Goal: Navigation & Orientation: Find specific page/section

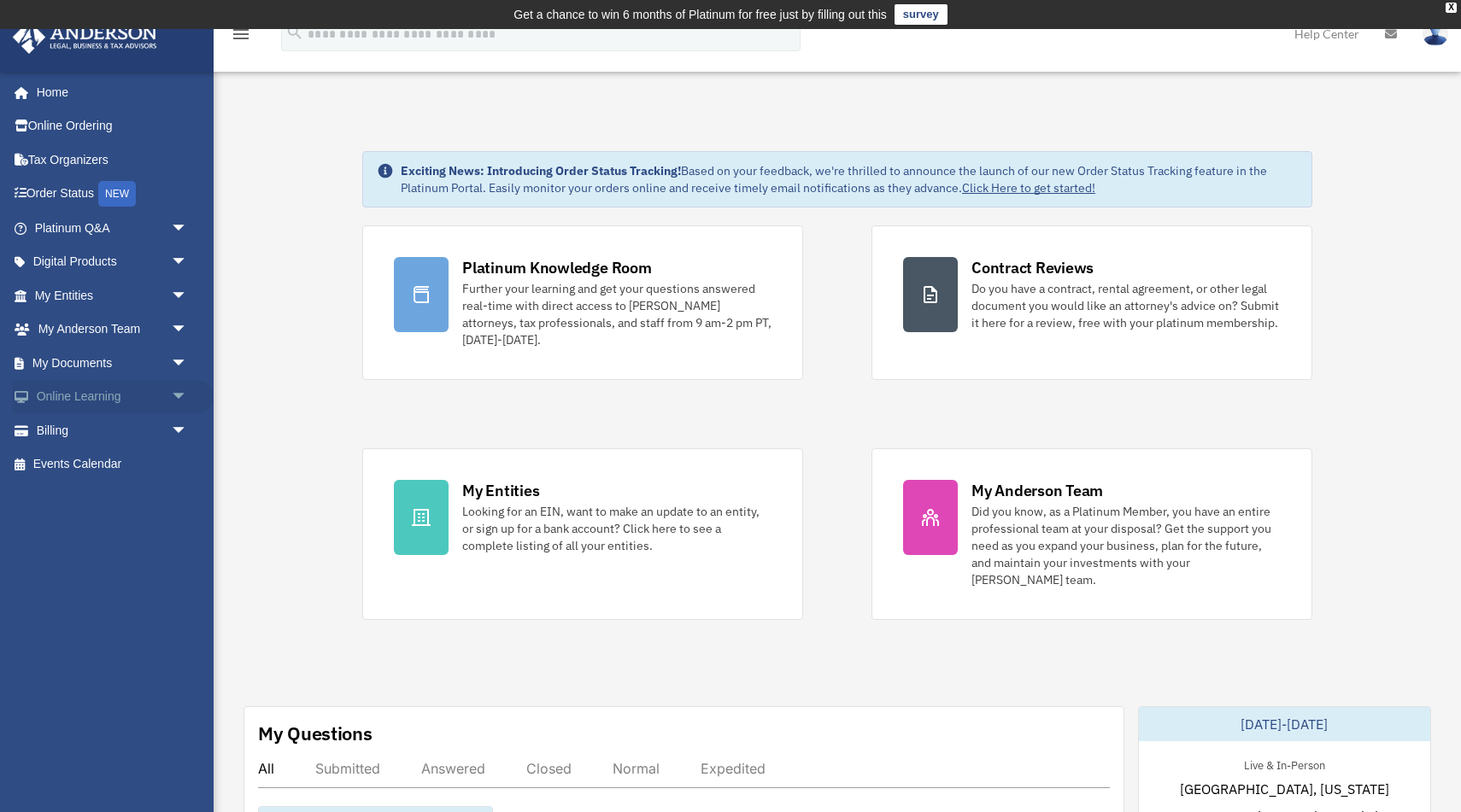
click at [108, 398] on link "Online Learning arrow_drop_down" at bounding box center [113, 397] width 202 height 34
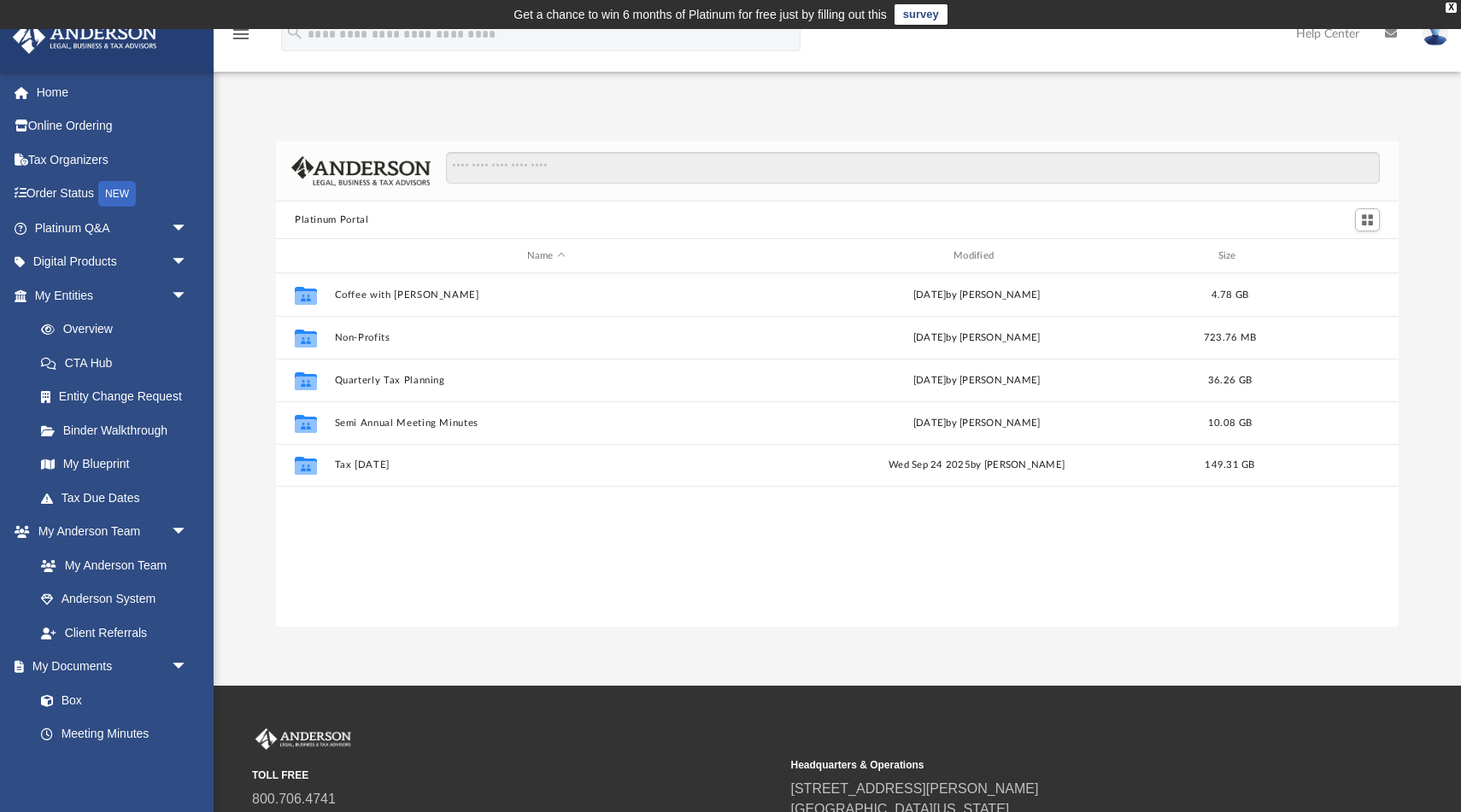
scroll to position [388, 1123]
click at [124, 362] on link "CTA Hub" at bounding box center [119, 362] width 190 height 34
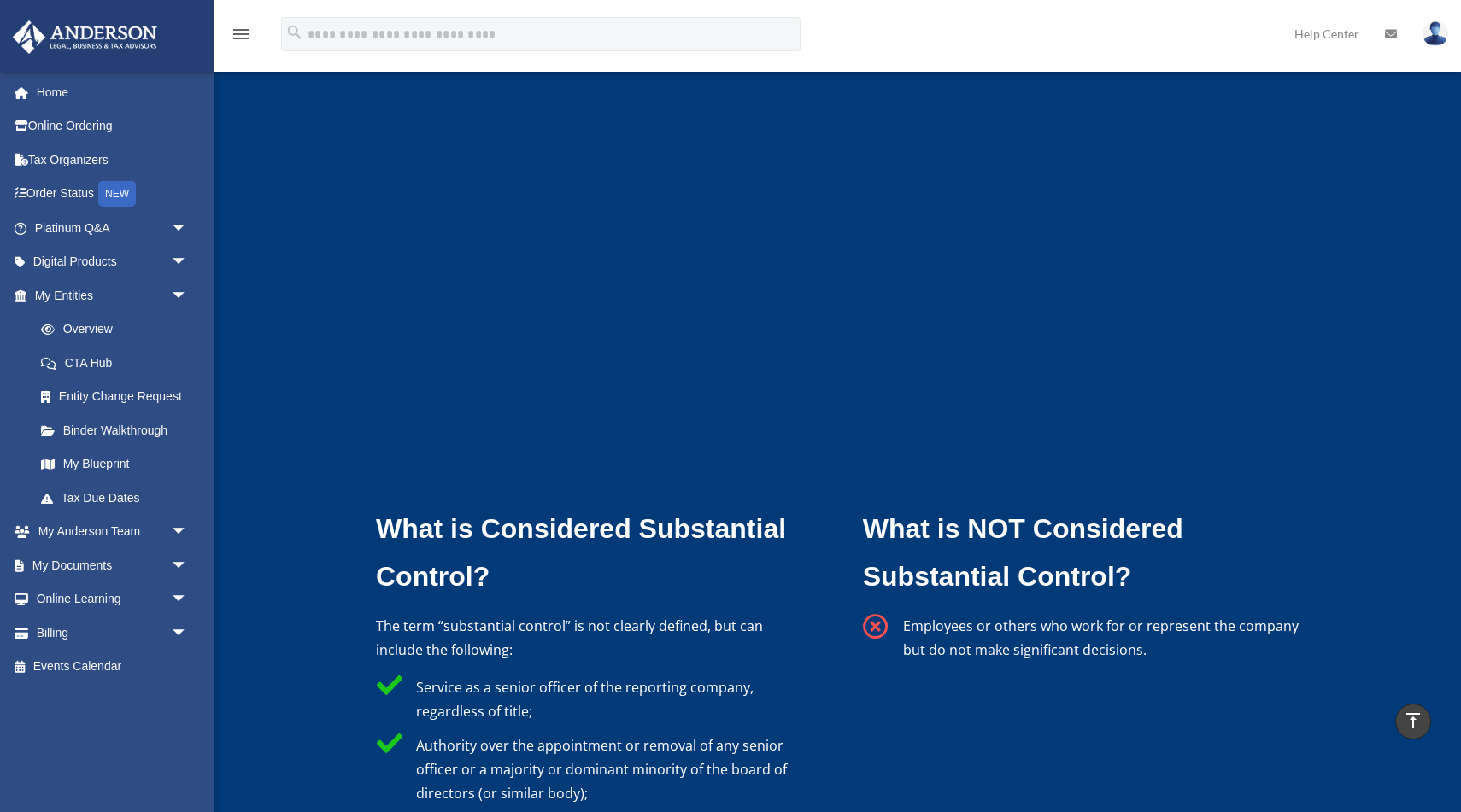
scroll to position [4817, 0]
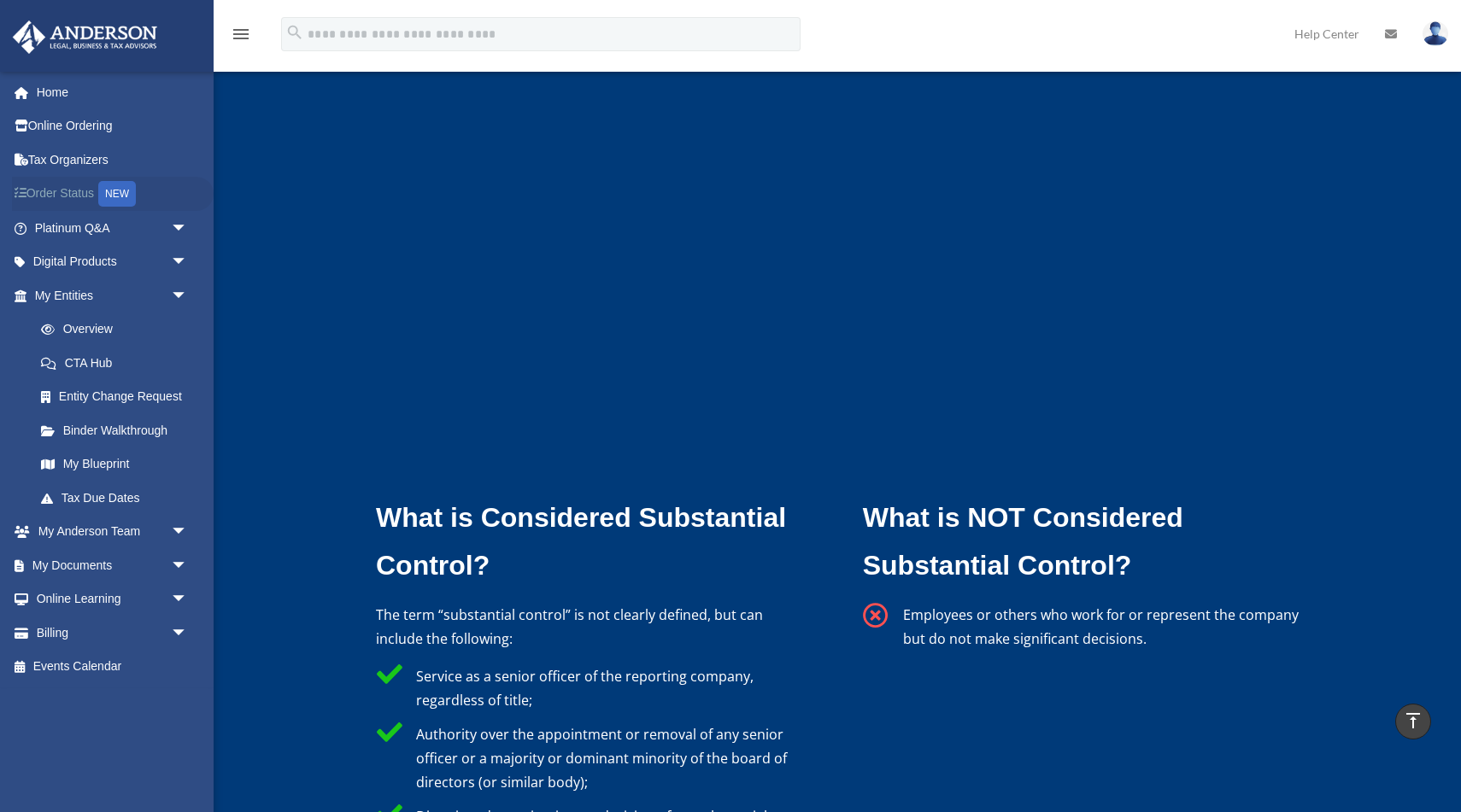
click at [75, 191] on link "Order Status NEW" at bounding box center [113, 195] width 202 height 35
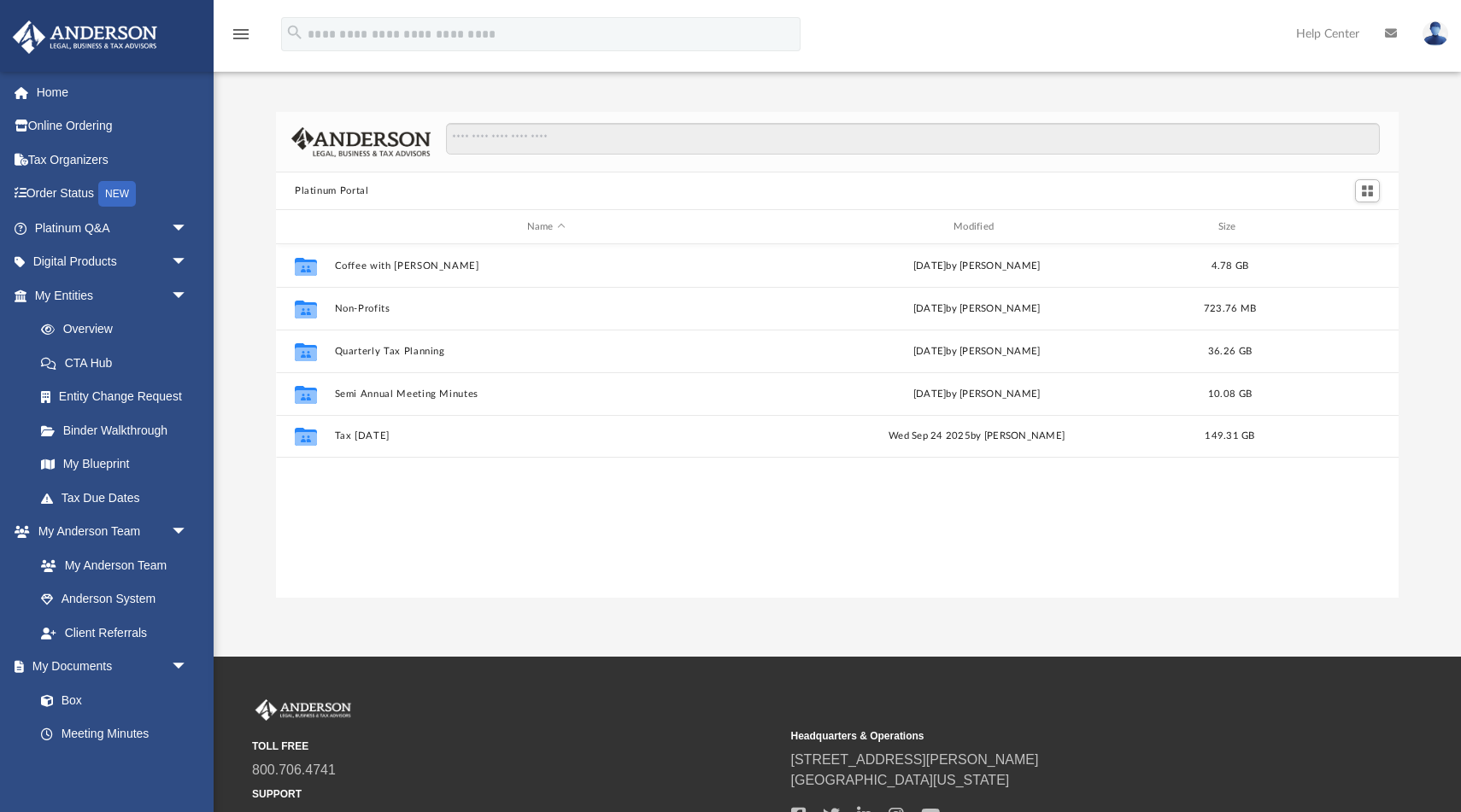
scroll to position [388, 1123]
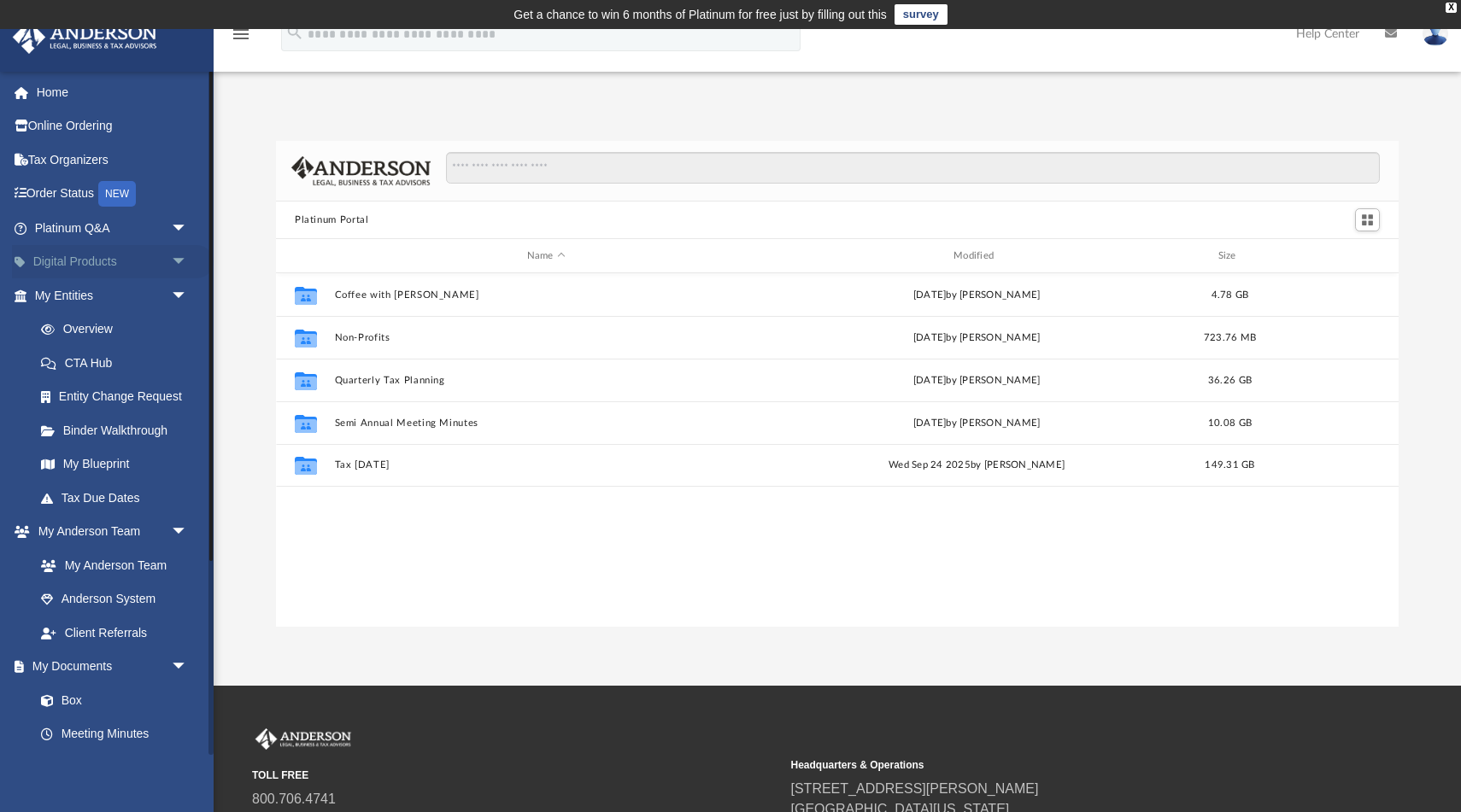
click at [123, 271] on link "Digital Products arrow_drop_down" at bounding box center [113, 262] width 202 height 34
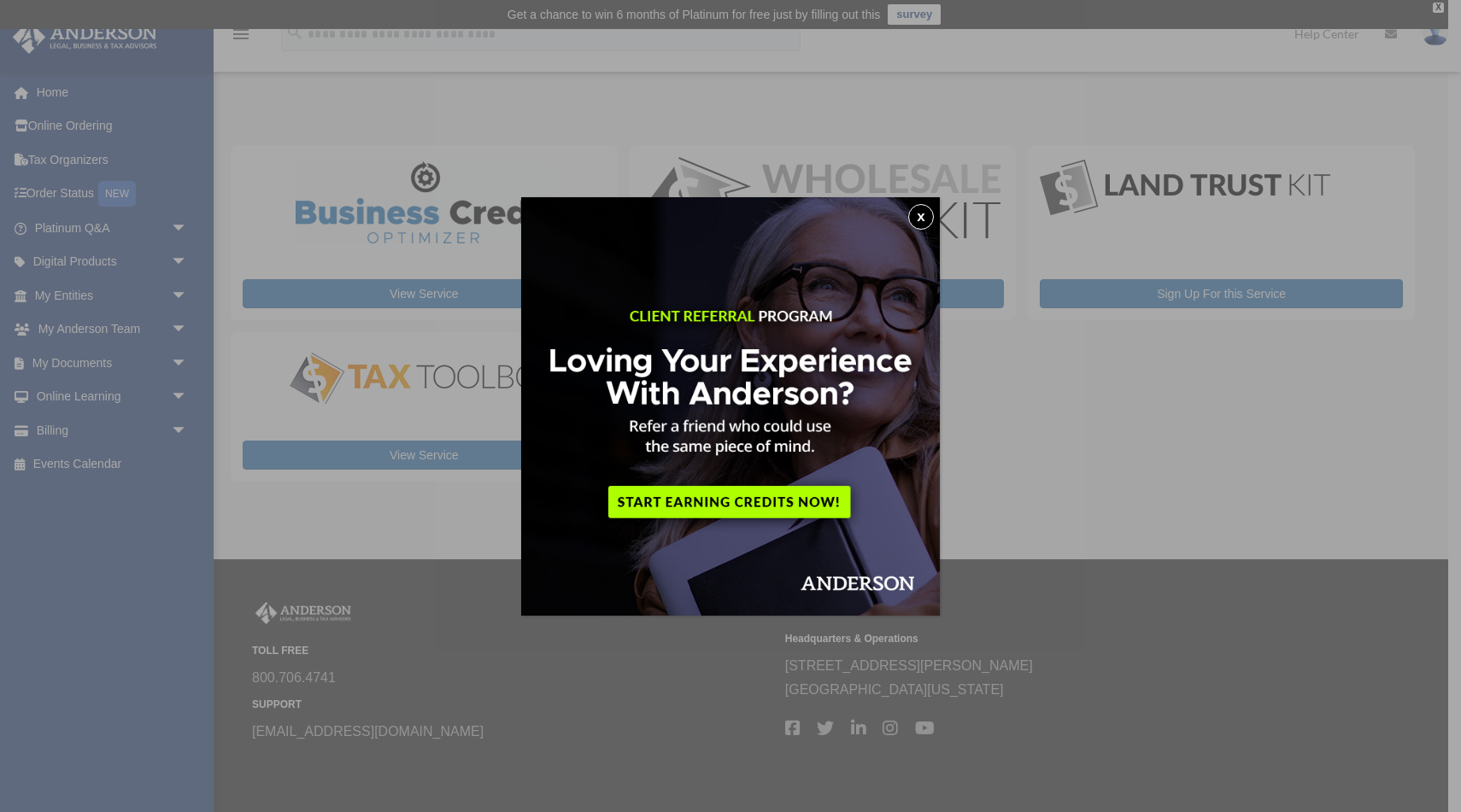
click at [918, 219] on button "x" at bounding box center [921, 216] width 25 height 25
